Goal: Task Accomplishment & Management: Complete application form

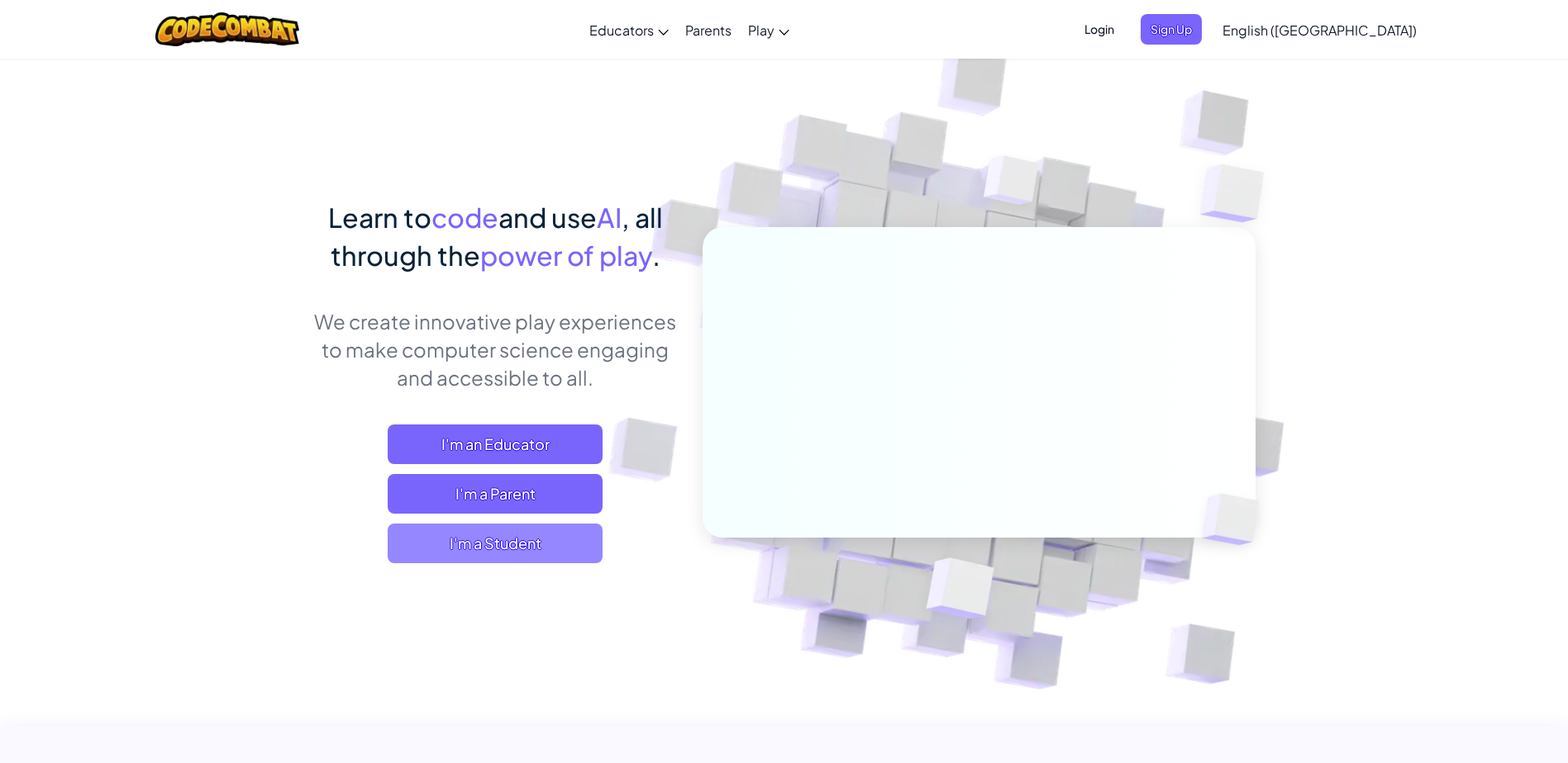
click at [549, 535] on span "I'm a Student" at bounding box center [495, 544] width 215 height 39
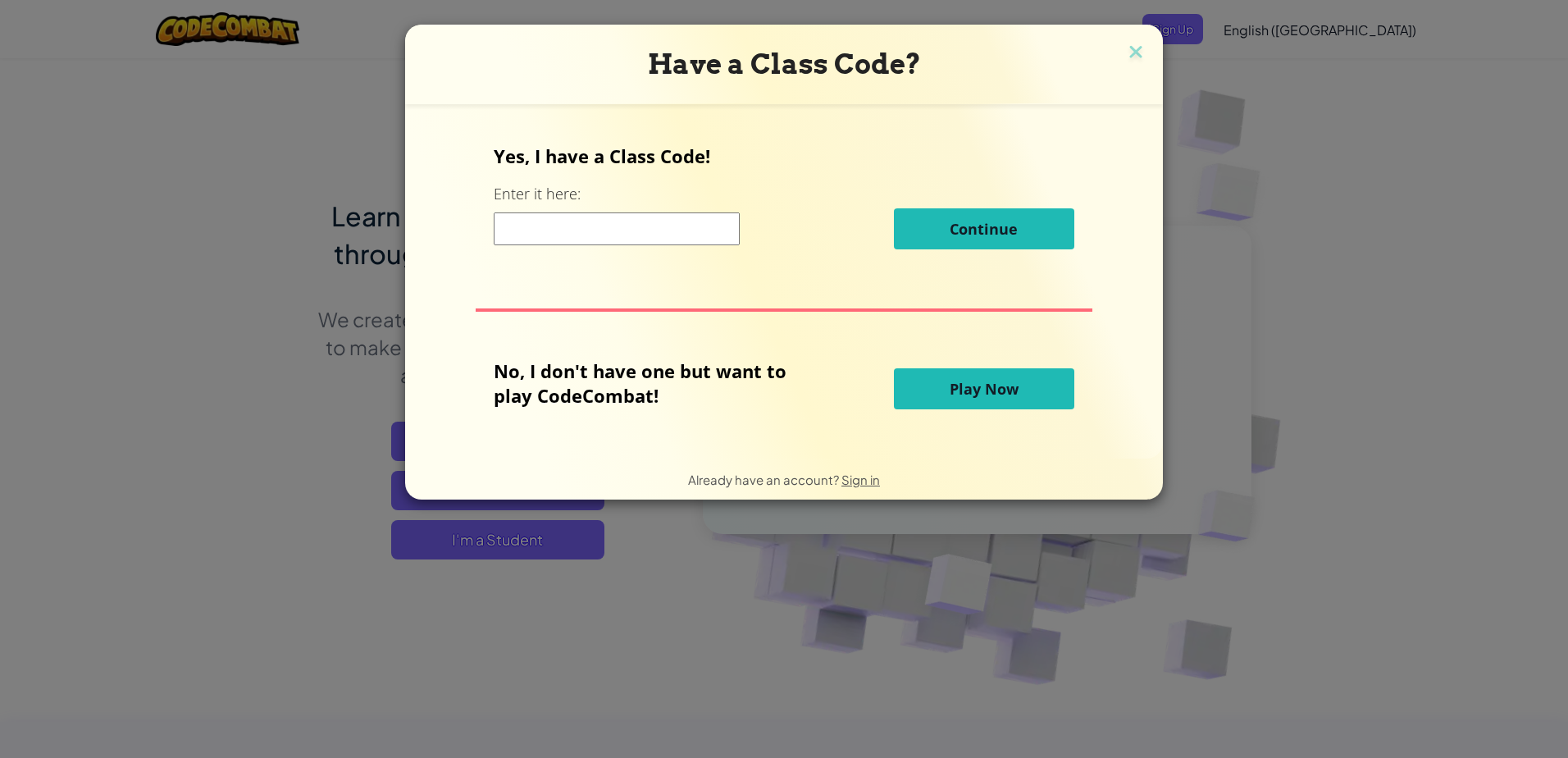
click at [1260, 188] on div "Have a Class Code? Yes, I have a Class Code! Enter it here: Continue No, I don'…" at bounding box center [784, 379] width 1568 height 758
click at [1125, 40] on div "Have a Class Code?" at bounding box center [784, 65] width 758 height 80
click at [1151, 52] on div "Have a Class Code?" at bounding box center [784, 65] width 758 height 80
click at [1145, 47] on h3 "Have a Class Code?" at bounding box center [784, 64] width 733 height 33
click at [1140, 53] on img at bounding box center [1136, 53] width 21 height 25
